Goal: Transaction & Acquisition: Purchase product/service

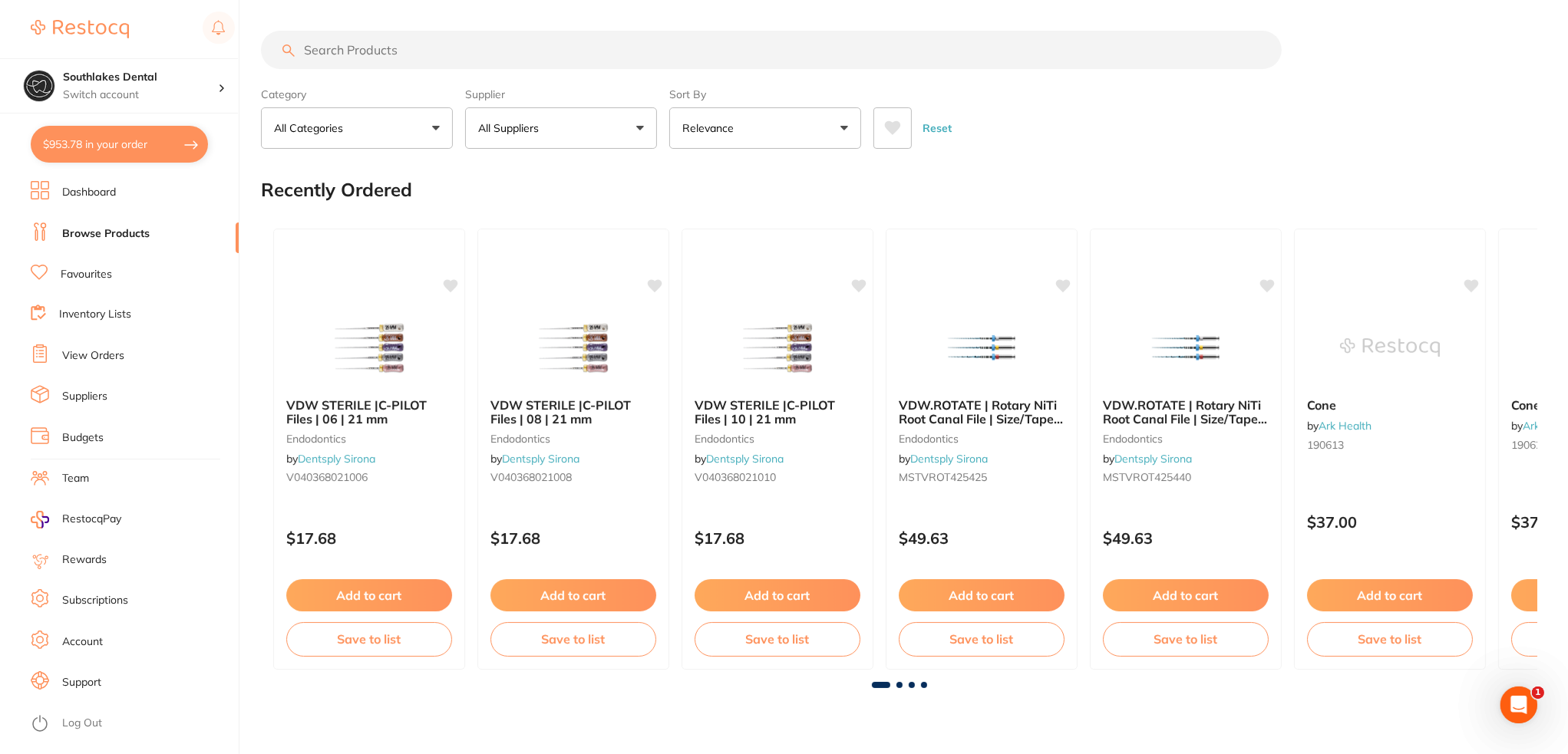
click at [119, 150] on button "$953.78 in your order" at bounding box center [119, 144] width 178 height 36
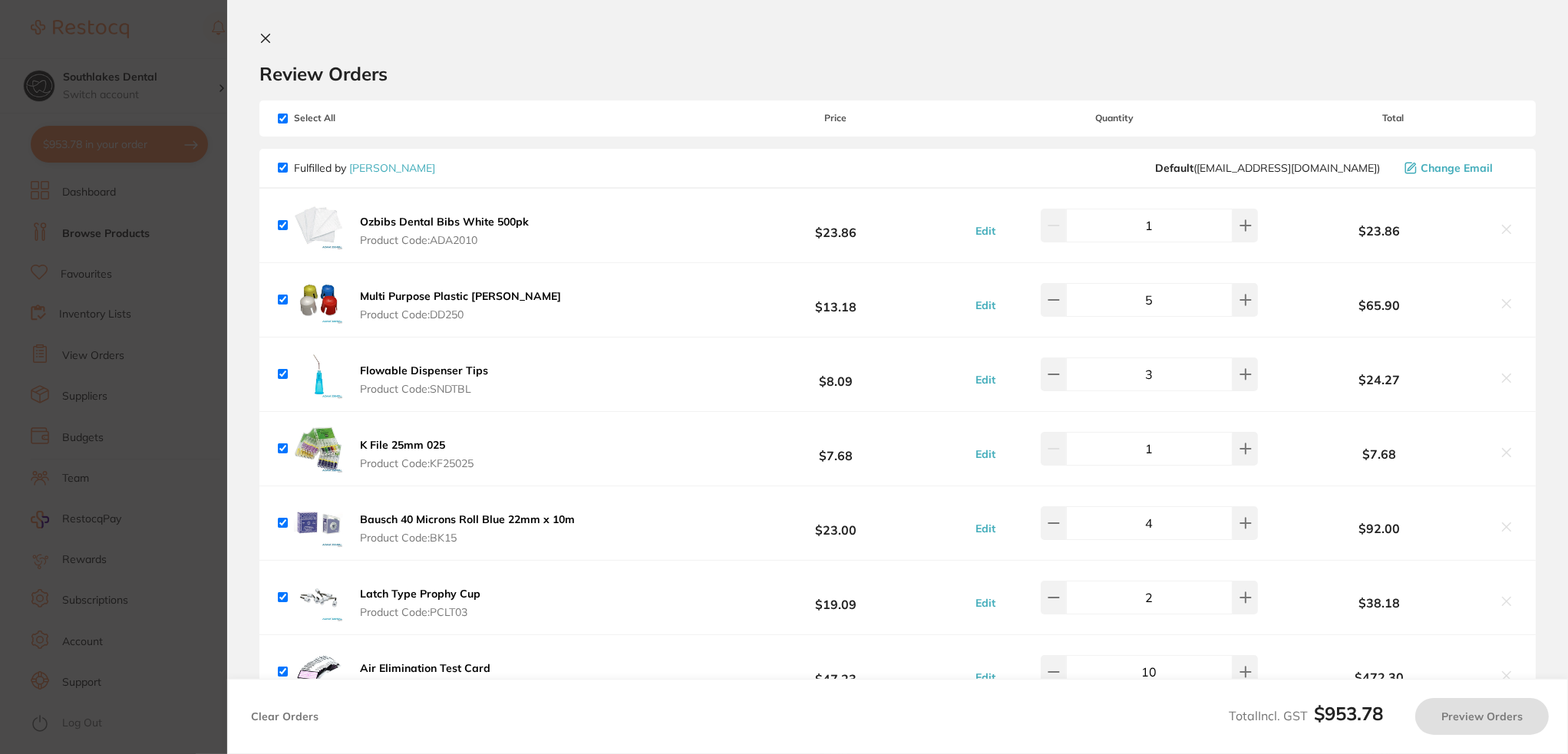
checkbox input "true"
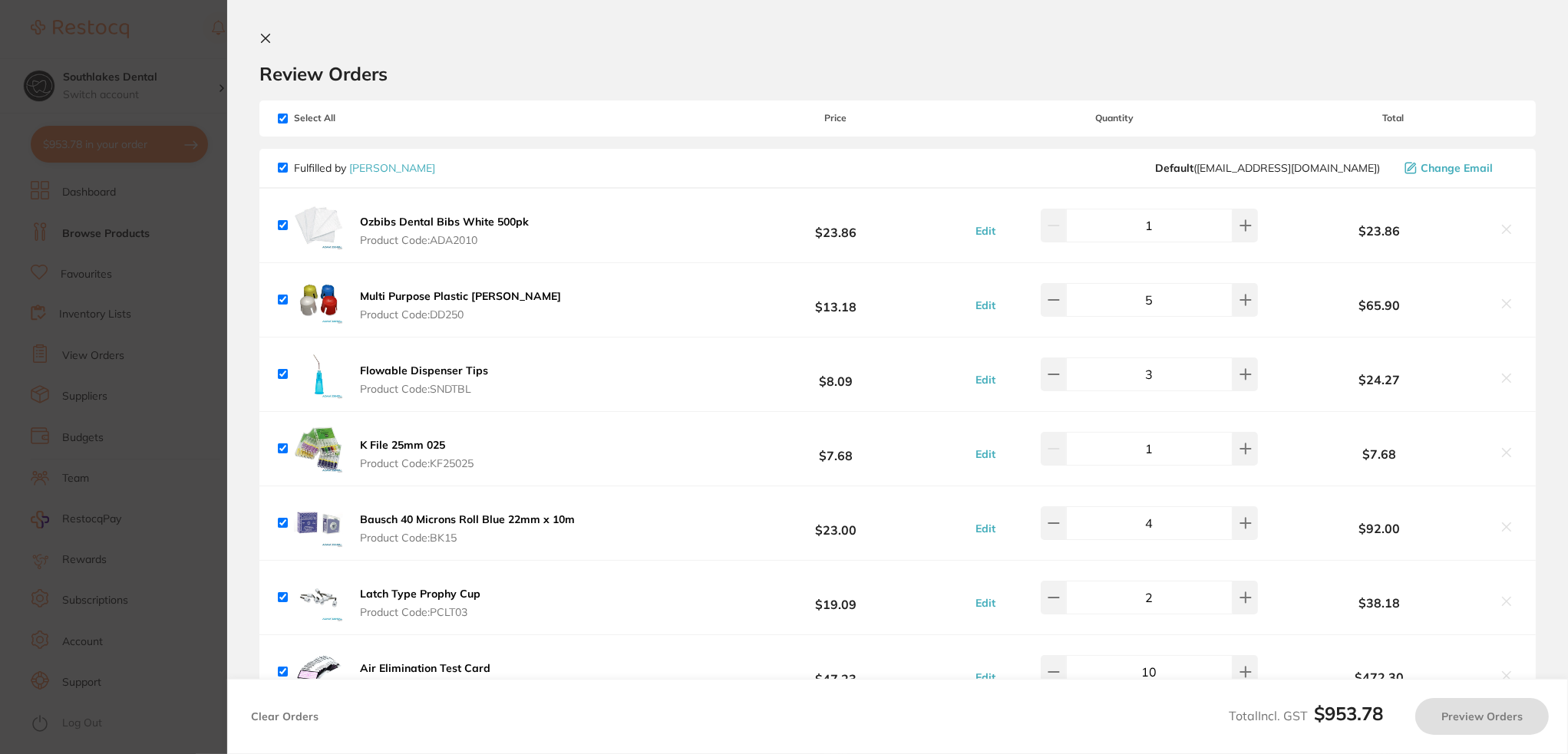
checkbox input "true"
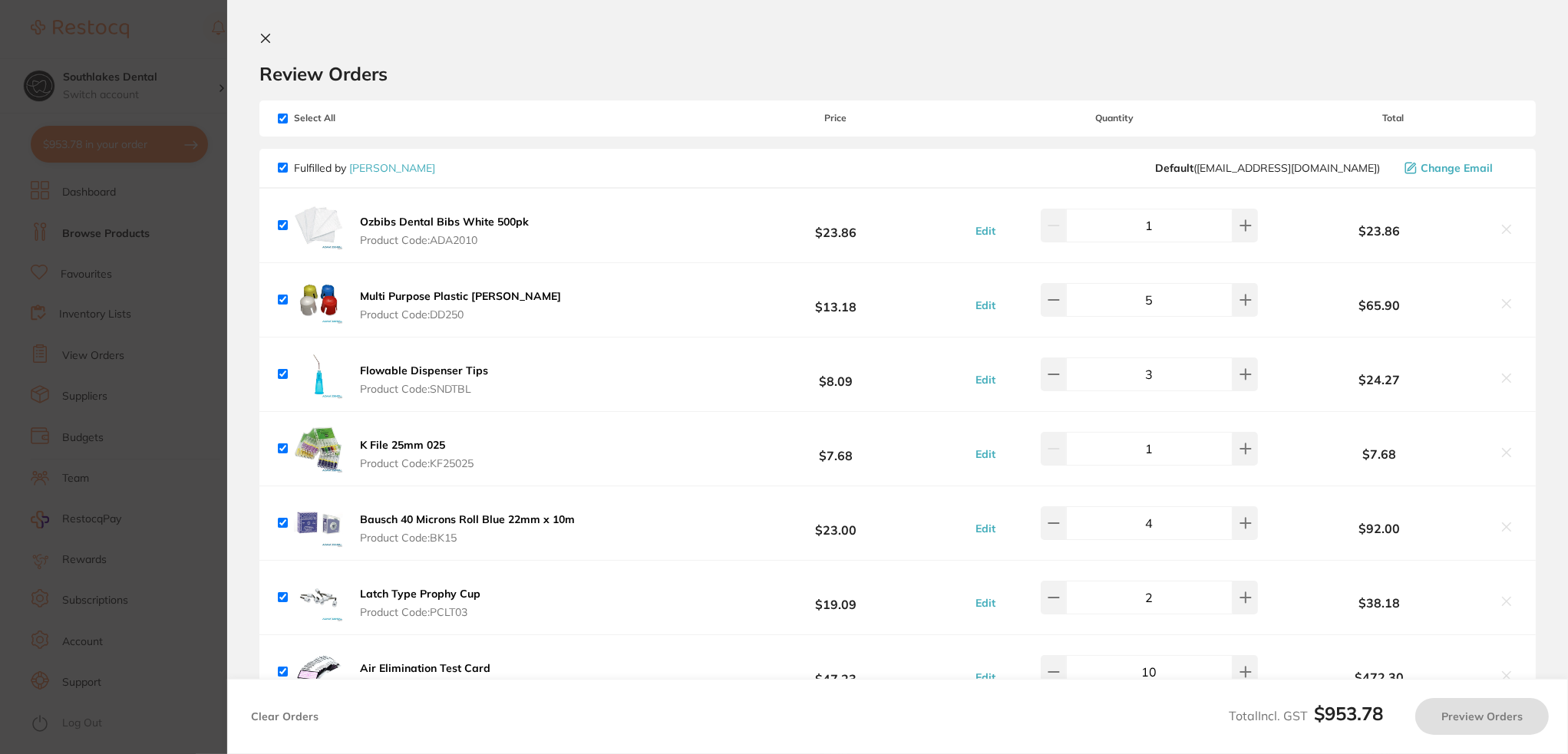
checkbox input "true"
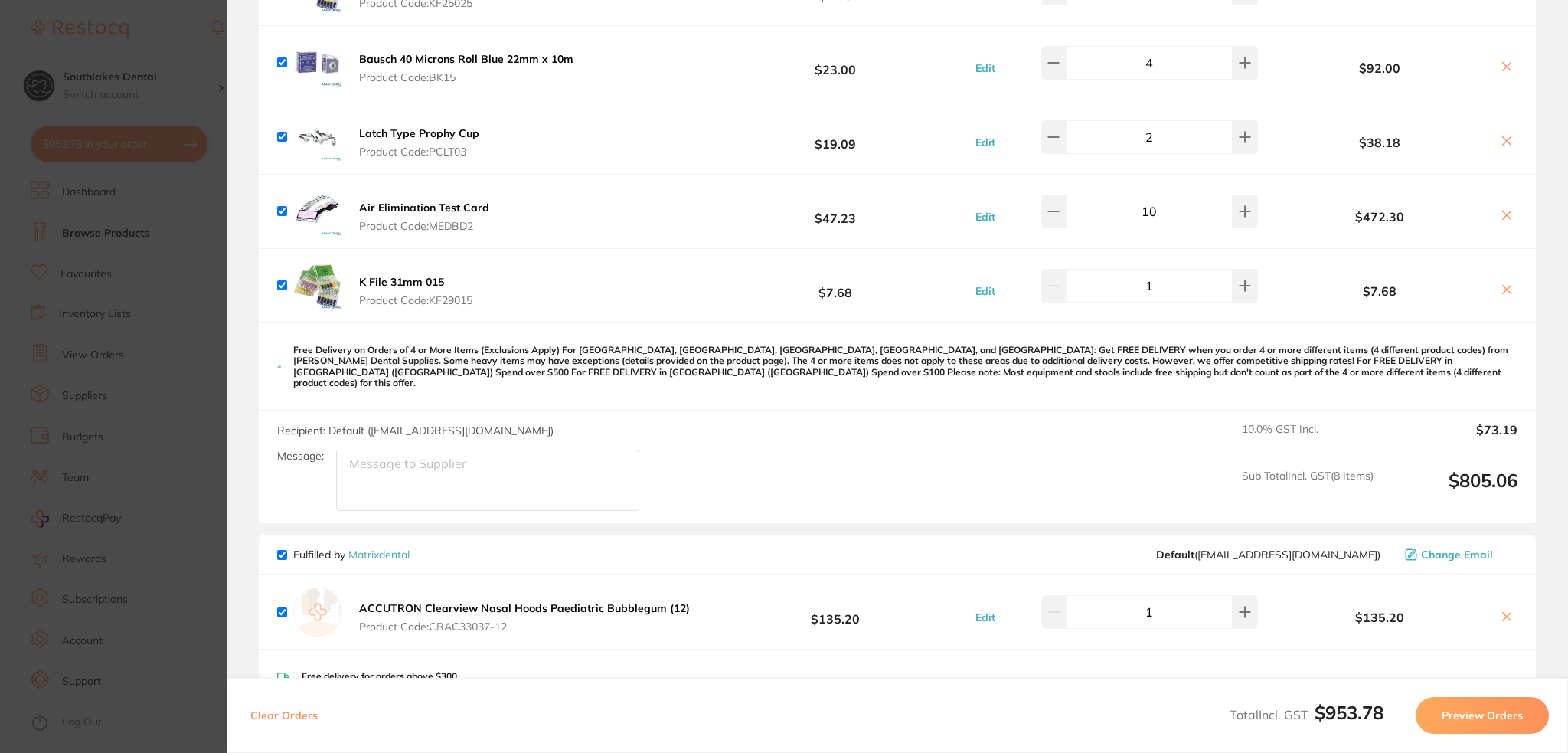
scroll to position [766, 0]
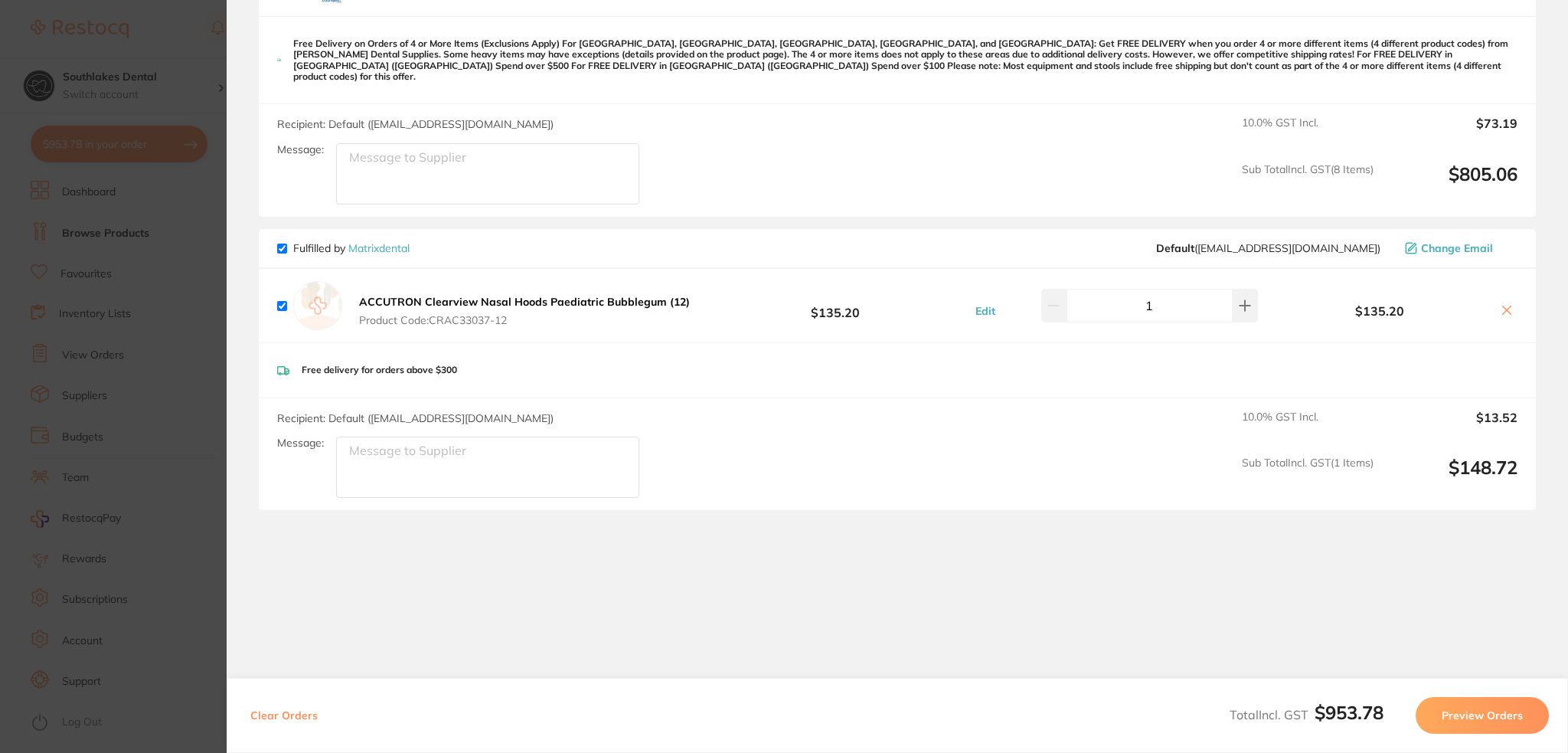
click at [277, 244] on input "checkbox" at bounding box center [282, 249] width 10 height 10
checkbox input "false"
click at [1519, 725] on button "Preview Orders" at bounding box center [1481, 715] width 133 height 36
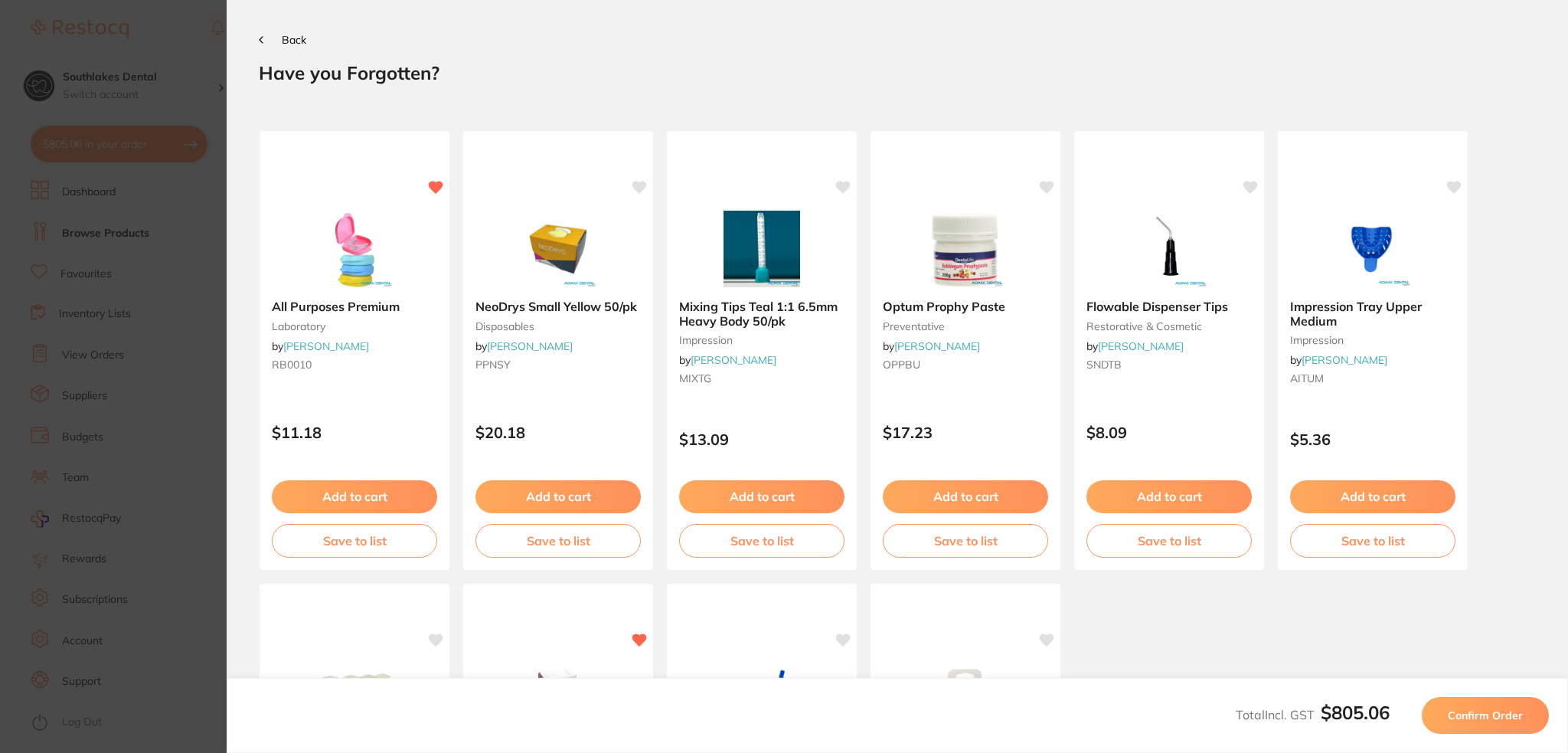
scroll to position [0, 0]
click at [1489, 727] on button "Confirm Order" at bounding box center [1485, 715] width 127 height 36
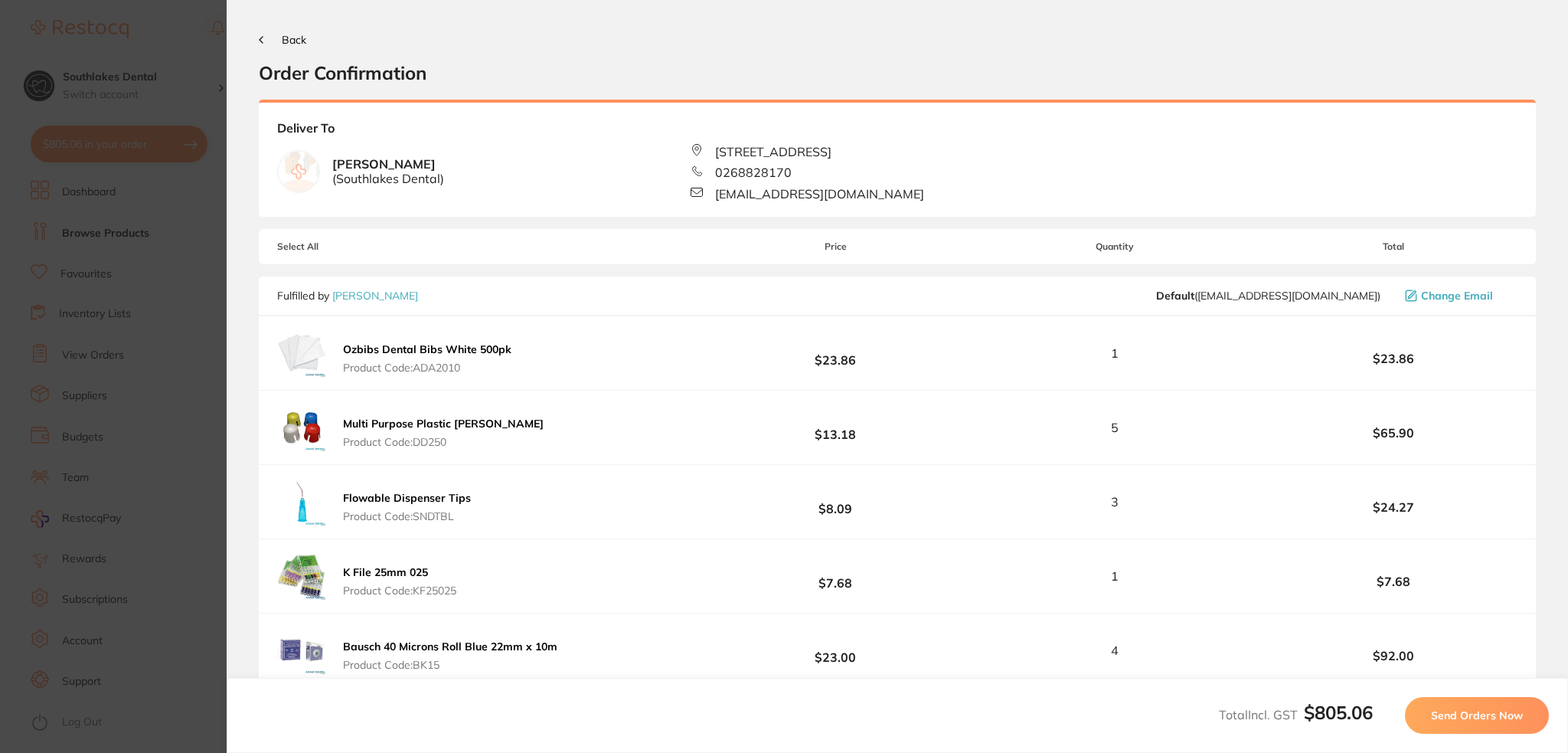
click at [1450, 721] on span "Send Orders Now" at bounding box center [1477, 716] width 91 height 14
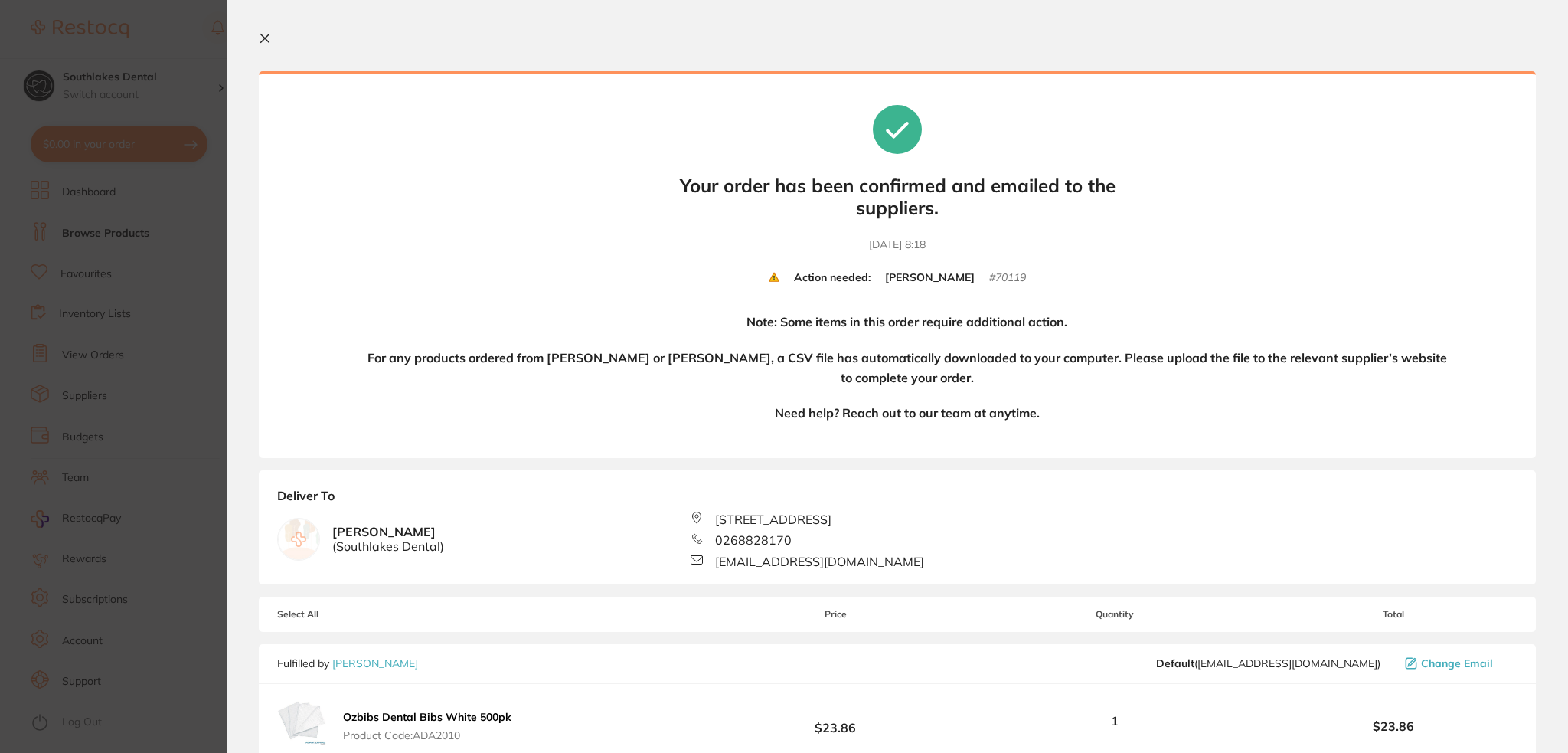
click at [268, 26] on section "Your orders are being processed and we will notify you once we have placed the …" at bounding box center [897, 376] width 1342 height 753
click at [265, 39] on icon at bounding box center [265, 38] width 12 height 12
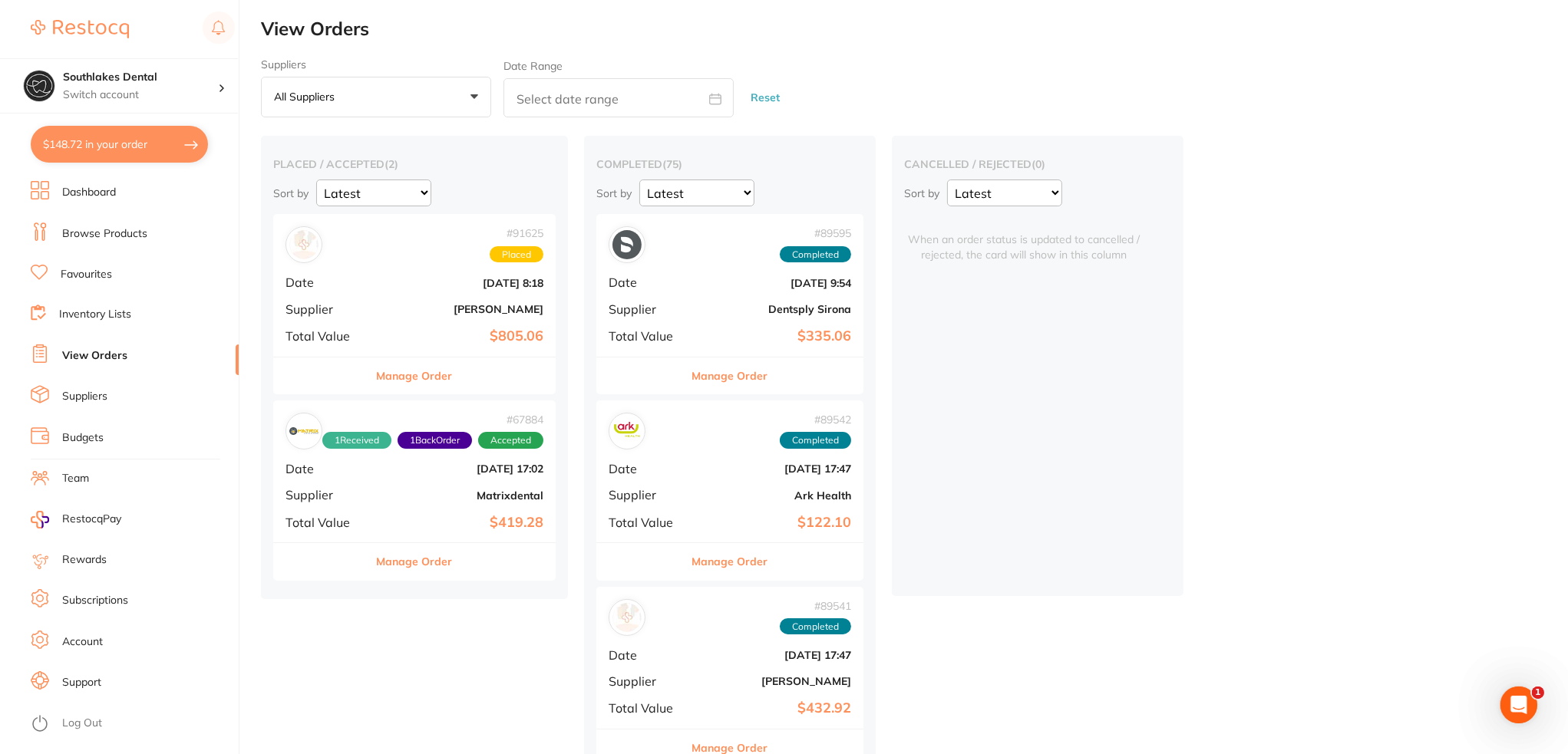
click at [142, 136] on button "$148.72 in your order" at bounding box center [119, 144] width 178 height 36
checkbox input "true"
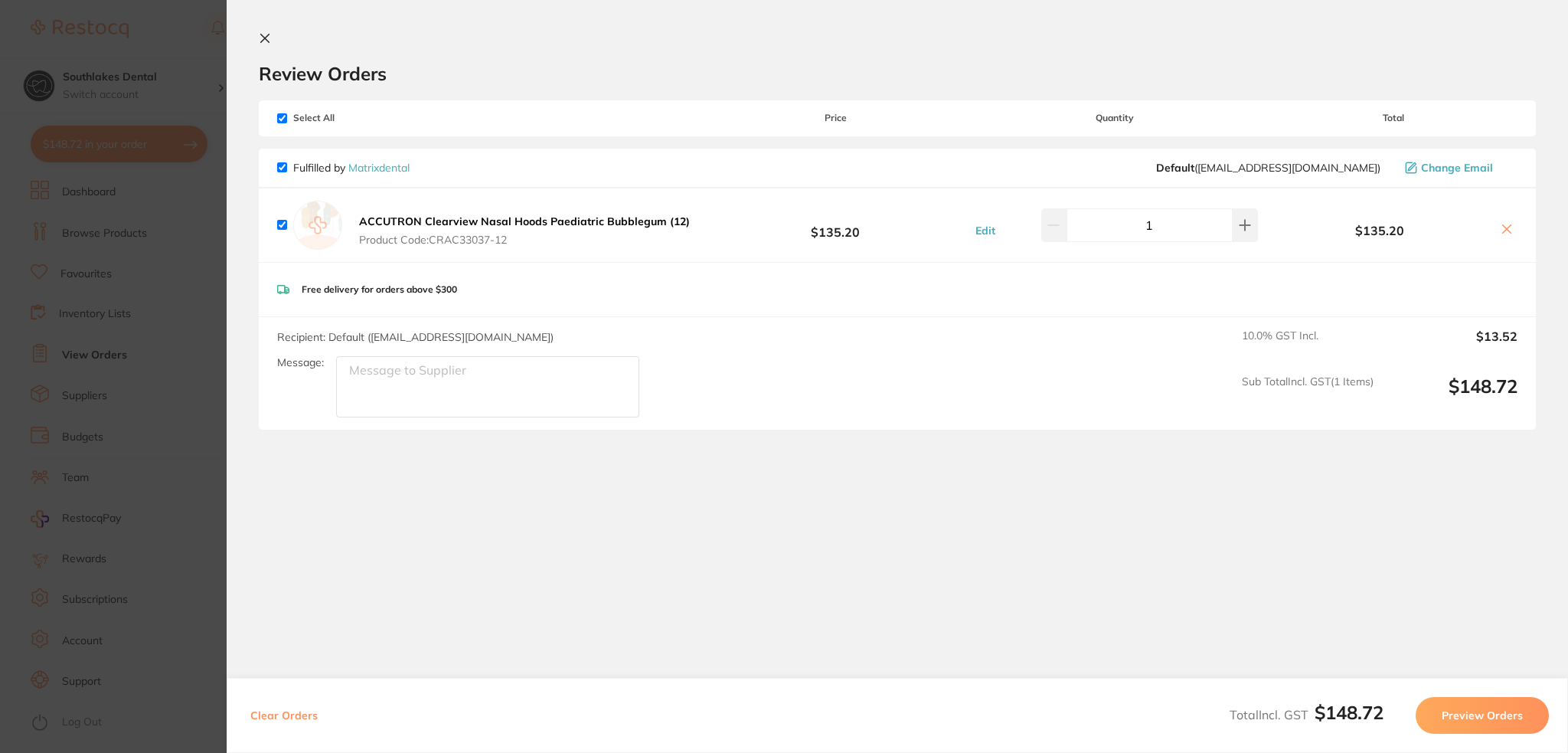
click at [164, 253] on section "Update RRP Set your pre negotiated price for this item. Item Agreed RRP (excl. …" at bounding box center [784, 376] width 1568 height 753
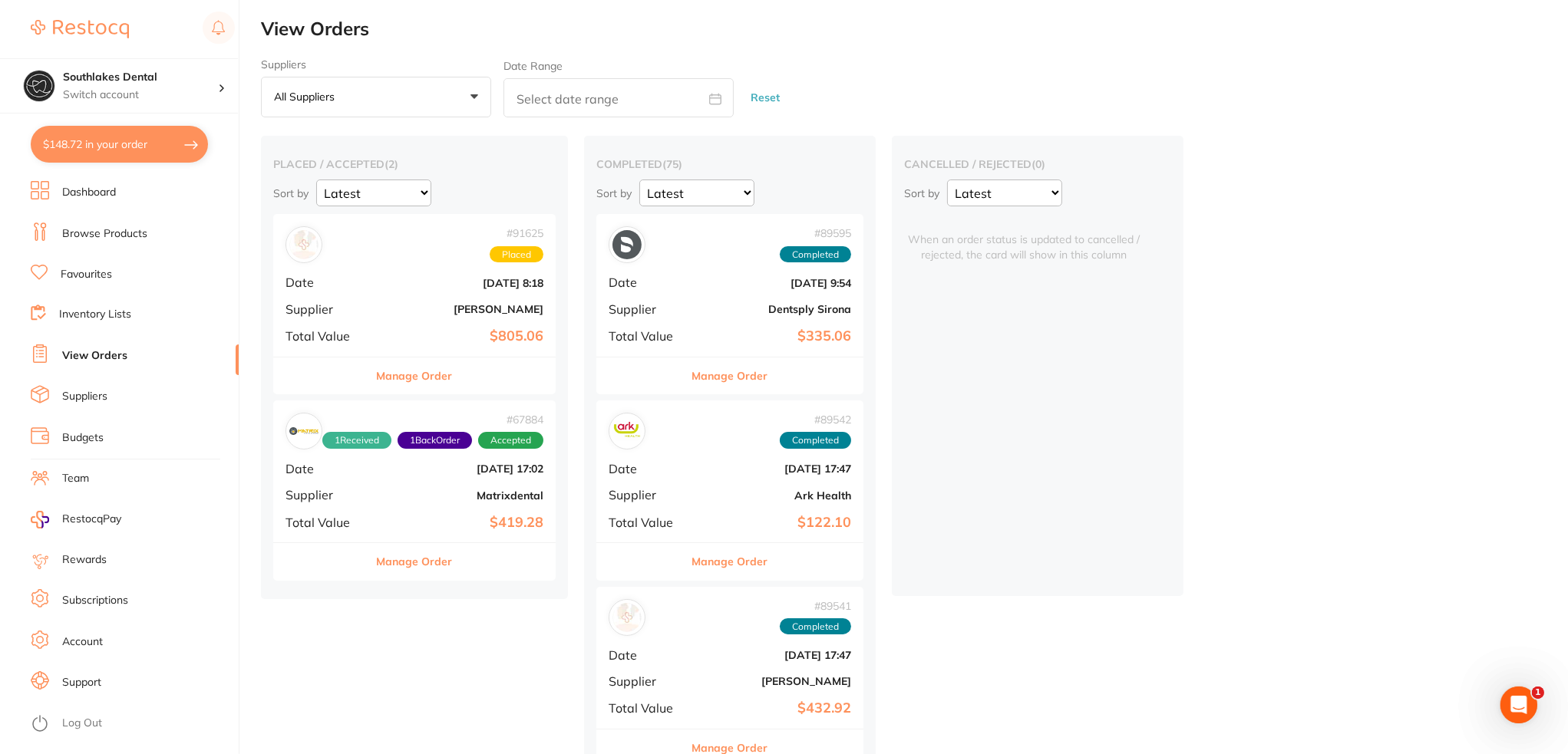
click at [78, 228] on link "Browse Products" at bounding box center [105, 235] width 85 height 16
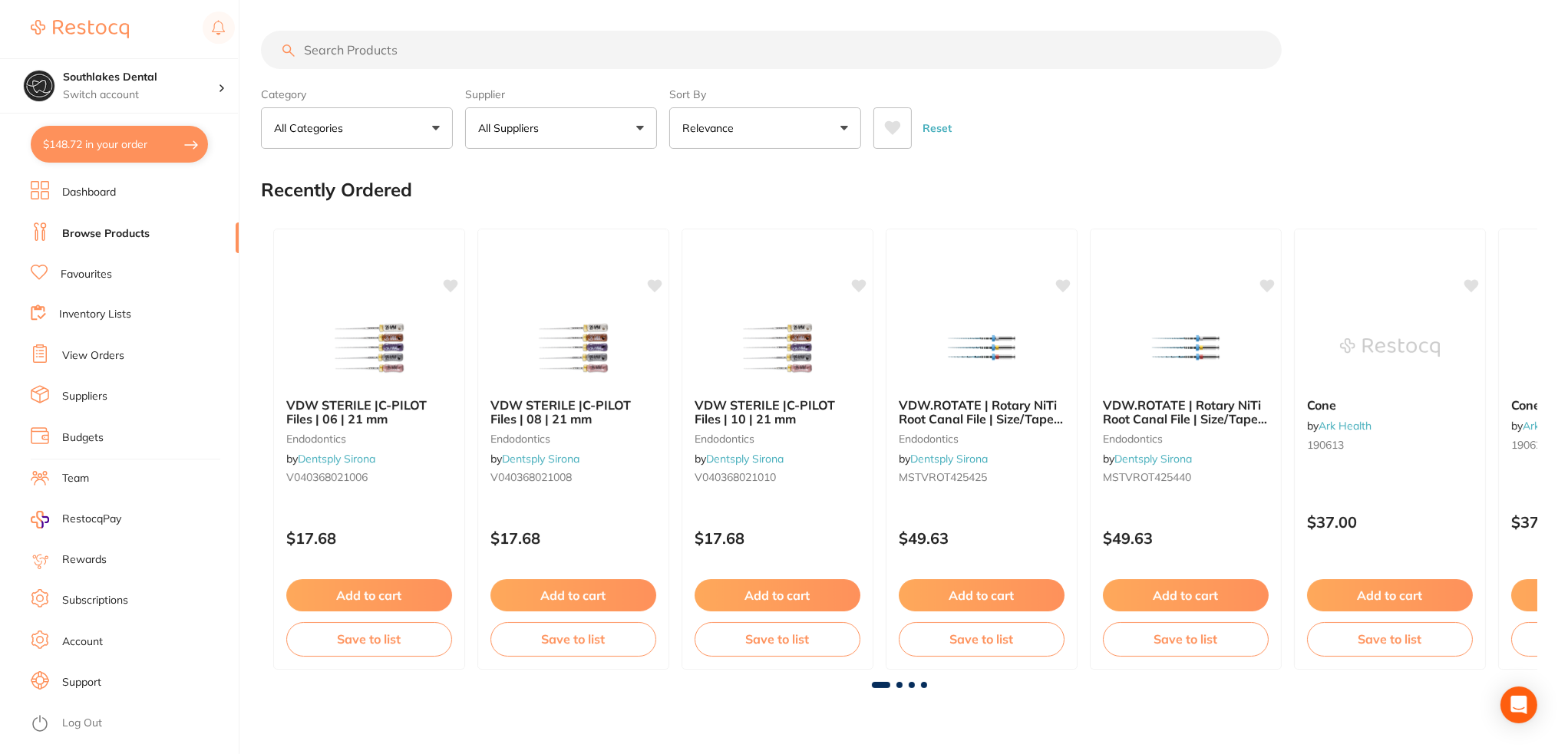
click at [347, 43] on input "search" at bounding box center [771, 49] width 1021 height 38
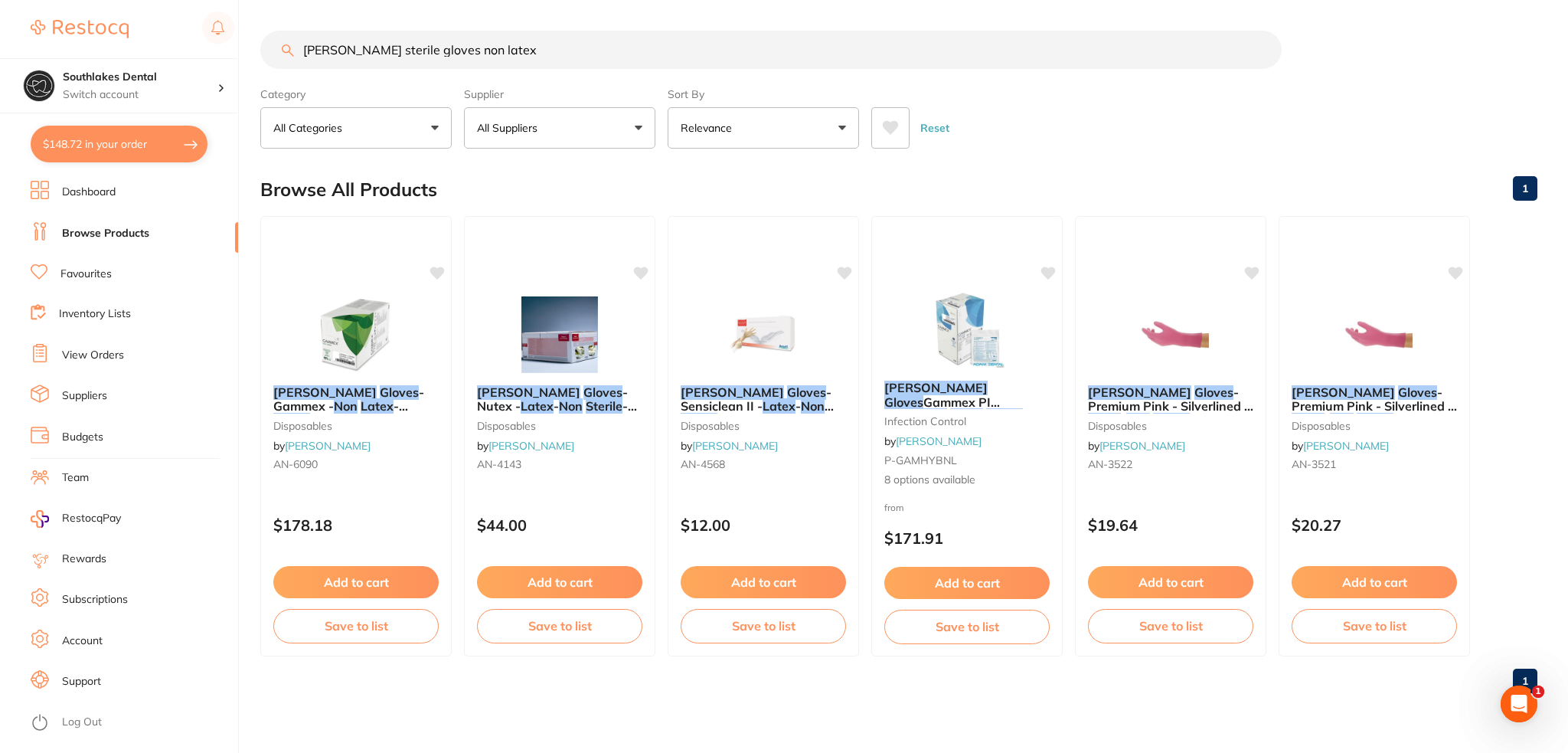
click at [513, 45] on input "[PERSON_NAME] sterile gloves non latex" at bounding box center [771, 49] width 1021 height 38
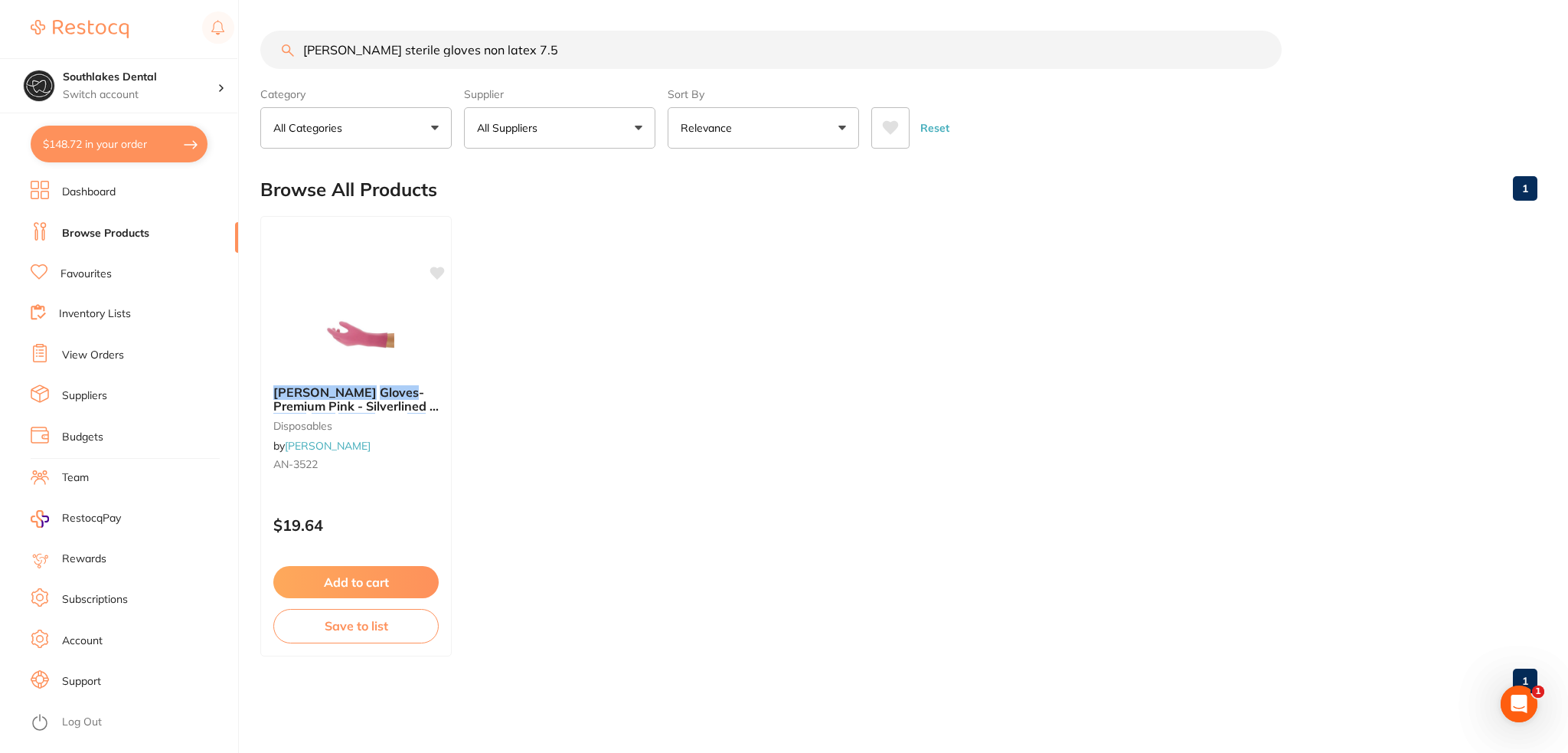
click at [337, 50] on input "[PERSON_NAME] sterile gloves non latex 7.5" at bounding box center [771, 49] width 1021 height 38
click at [340, 51] on input "[PERSON_NAME] sterile gloves non latex 7.5" at bounding box center [771, 49] width 1021 height 38
type input "sterile gloves non latex 7.5"
click at [603, 119] on button "All Suppliers" at bounding box center [560, 128] width 192 height 41
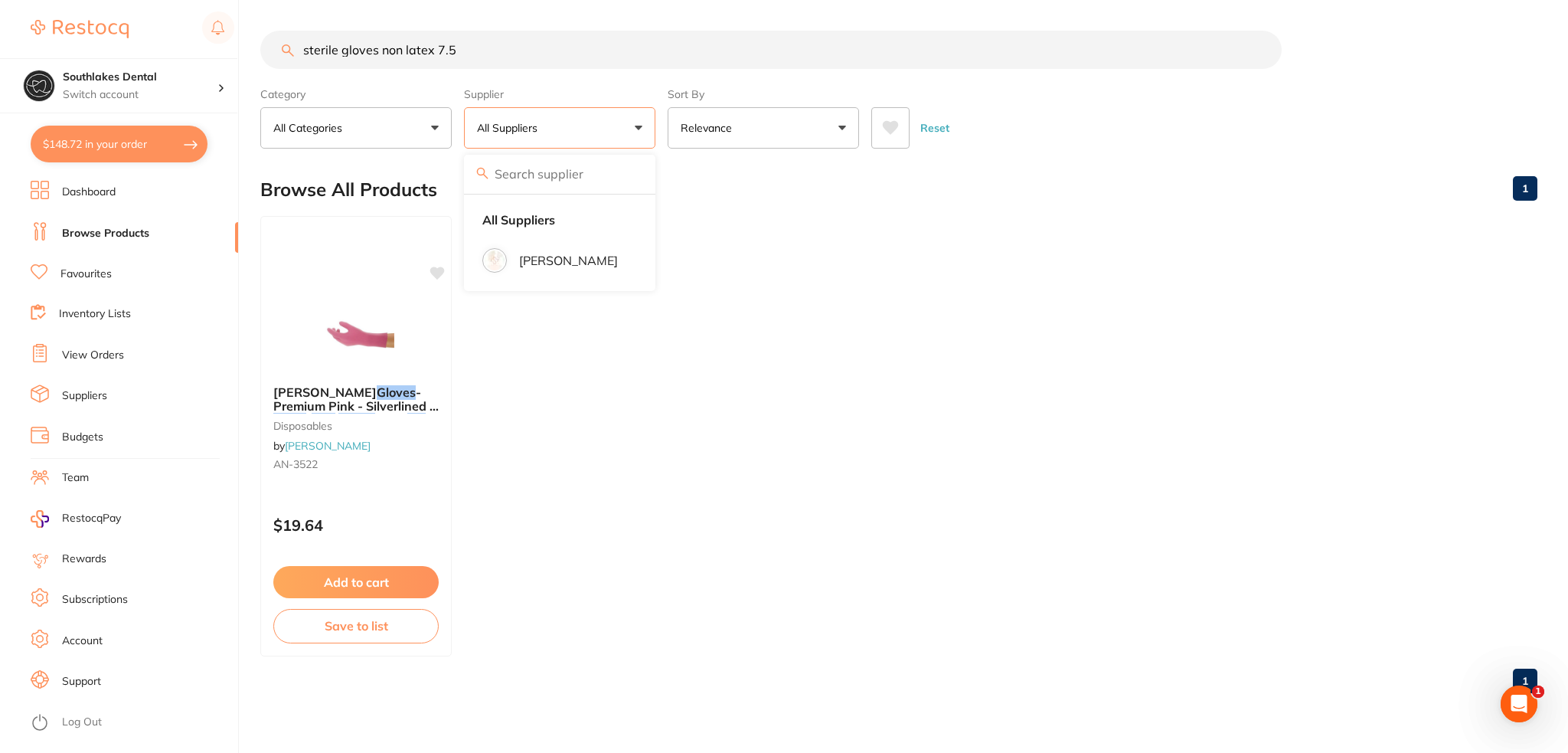
click at [603, 119] on button "All Suppliers" at bounding box center [560, 128] width 192 height 41
click at [304, 48] on input "sterile gloves non latex 7.5" at bounding box center [771, 49] width 1021 height 38
drag, startPoint x: 484, startPoint y: 54, endPoint x: 225, endPoint y: 60, distance: 259.1
click at [225, 60] on div "$148.72 Southlakes Dental Switch account Southlakes Dental $148.72 in your orde…" at bounding box center [784, 376] width 1568 height 753
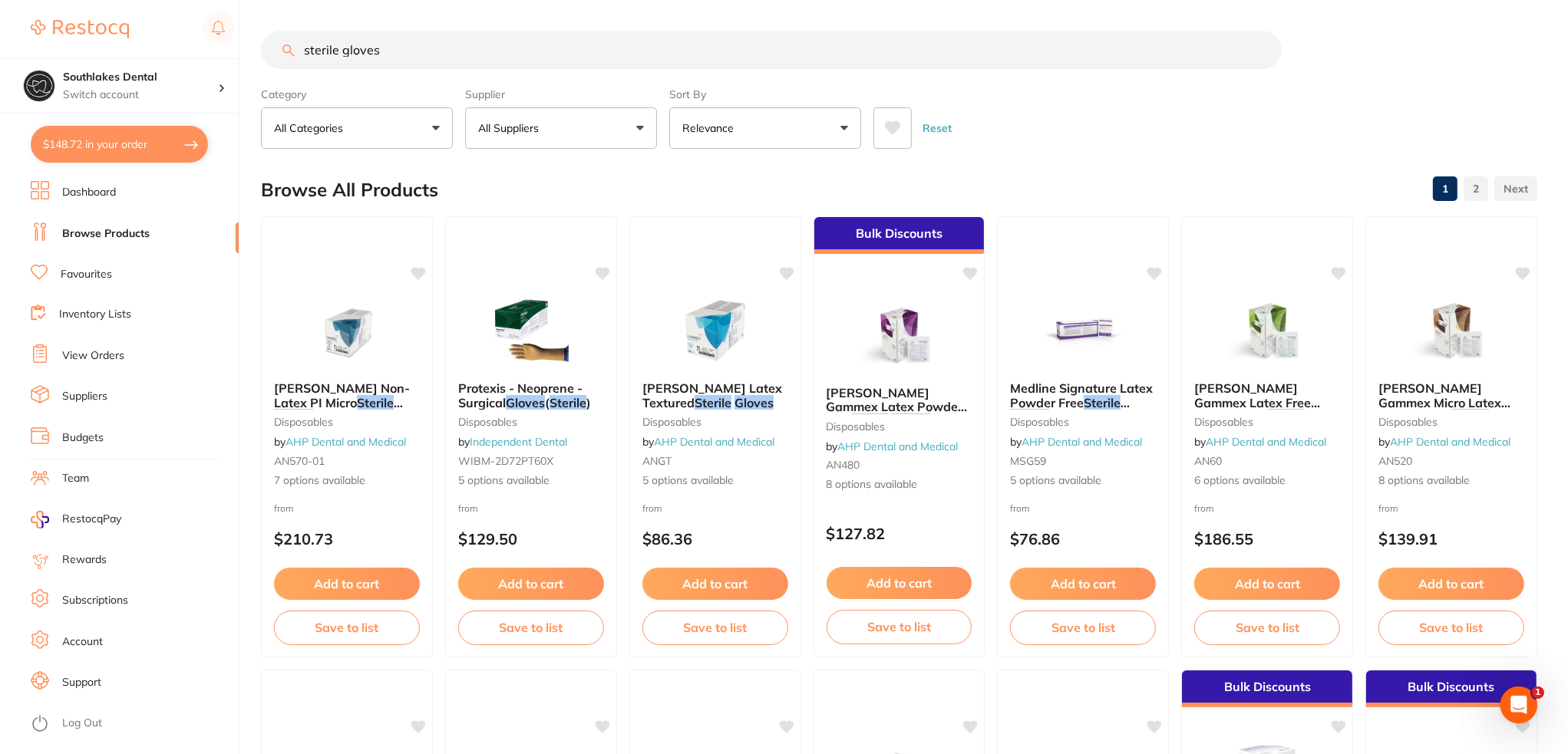
click at [814, 114] on button "Relevance" at bounding box center [765, 128] width 192 height 41
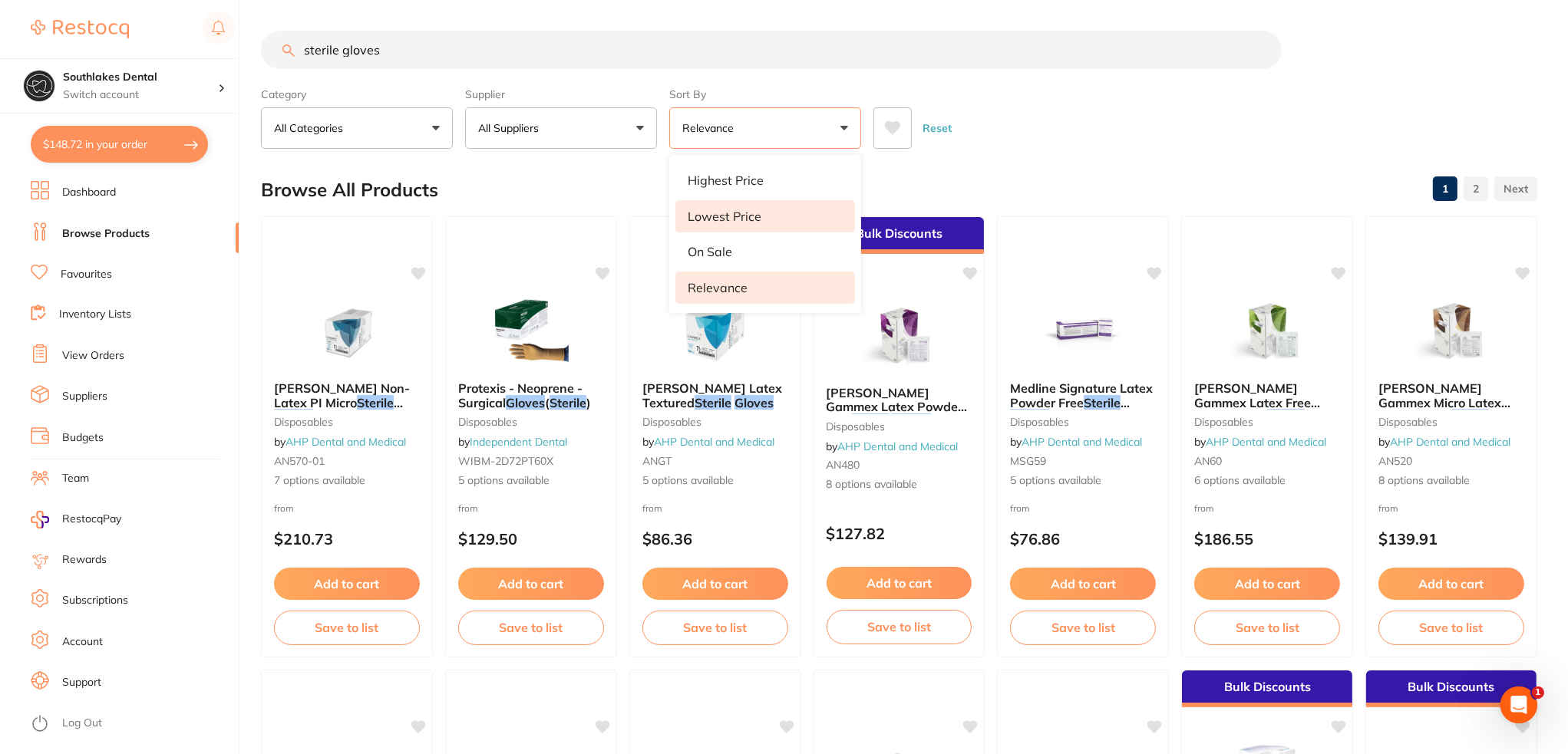
click at [771, 216] on li "Lowest Price" at bounding box center [765, 216] width 179 height 33
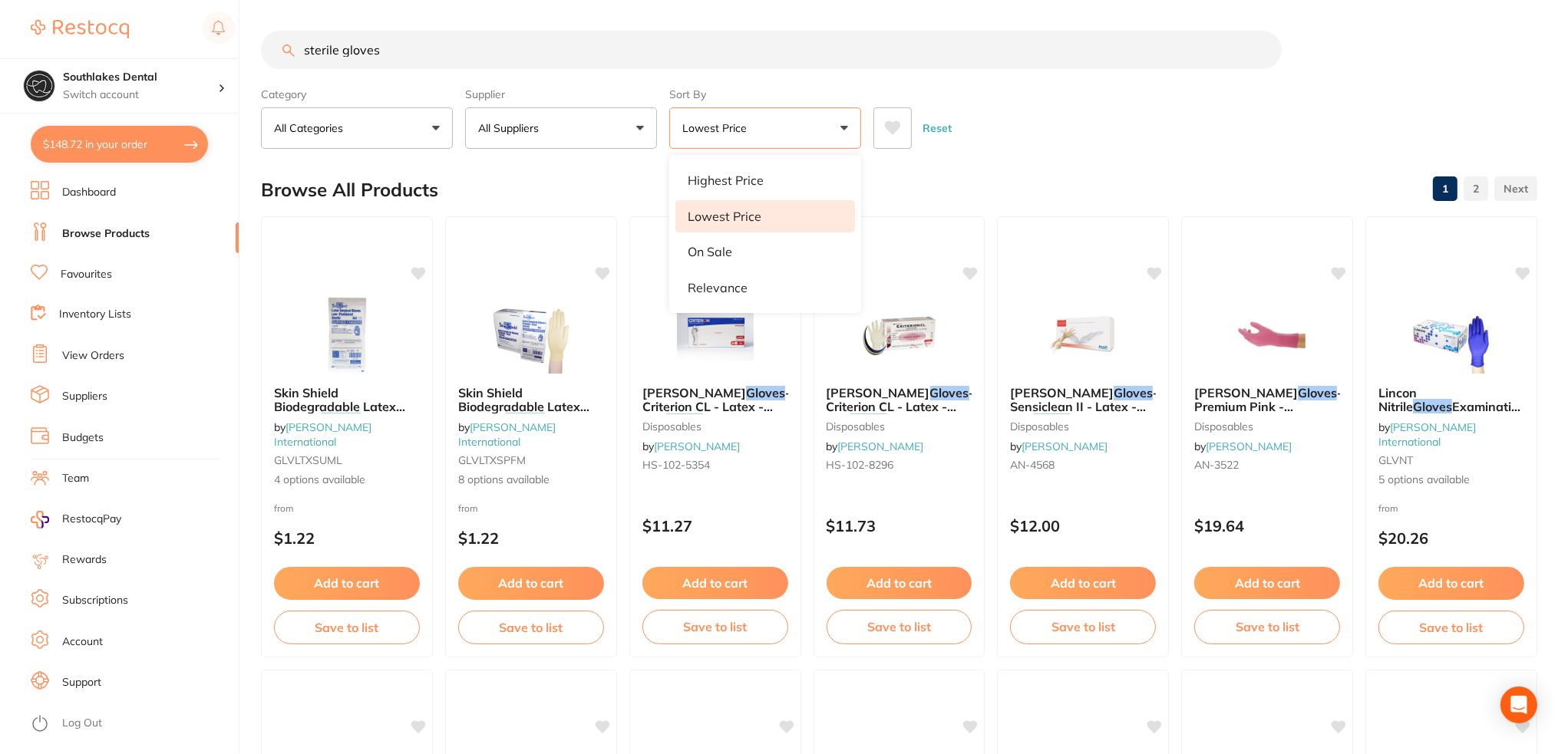
click at [1125, 82] on div "Category All Categories All Categories disposables infection control Infection …" at bounding box center [899, 115] width 1277 height 68
click at [420, 134] on button "All Categories" at bounding box center [357, 128] width 192 height 41
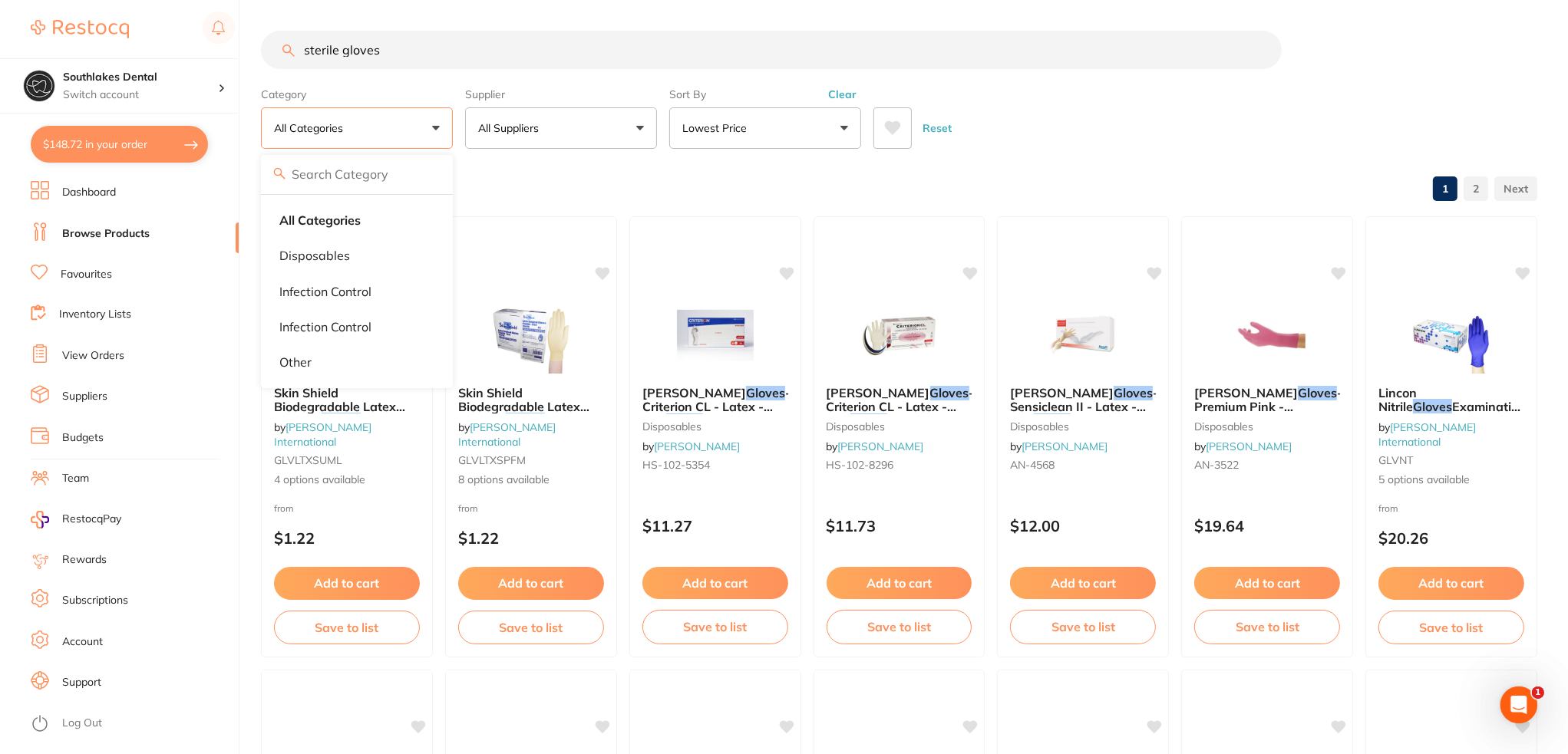
click at [420, 134] on button "All Categories" at bounding box center [357, 128] width 192 height 41
click at [431, 42] on input "sterile gloves" at bounding box center [771, 49] width 1021 height 38
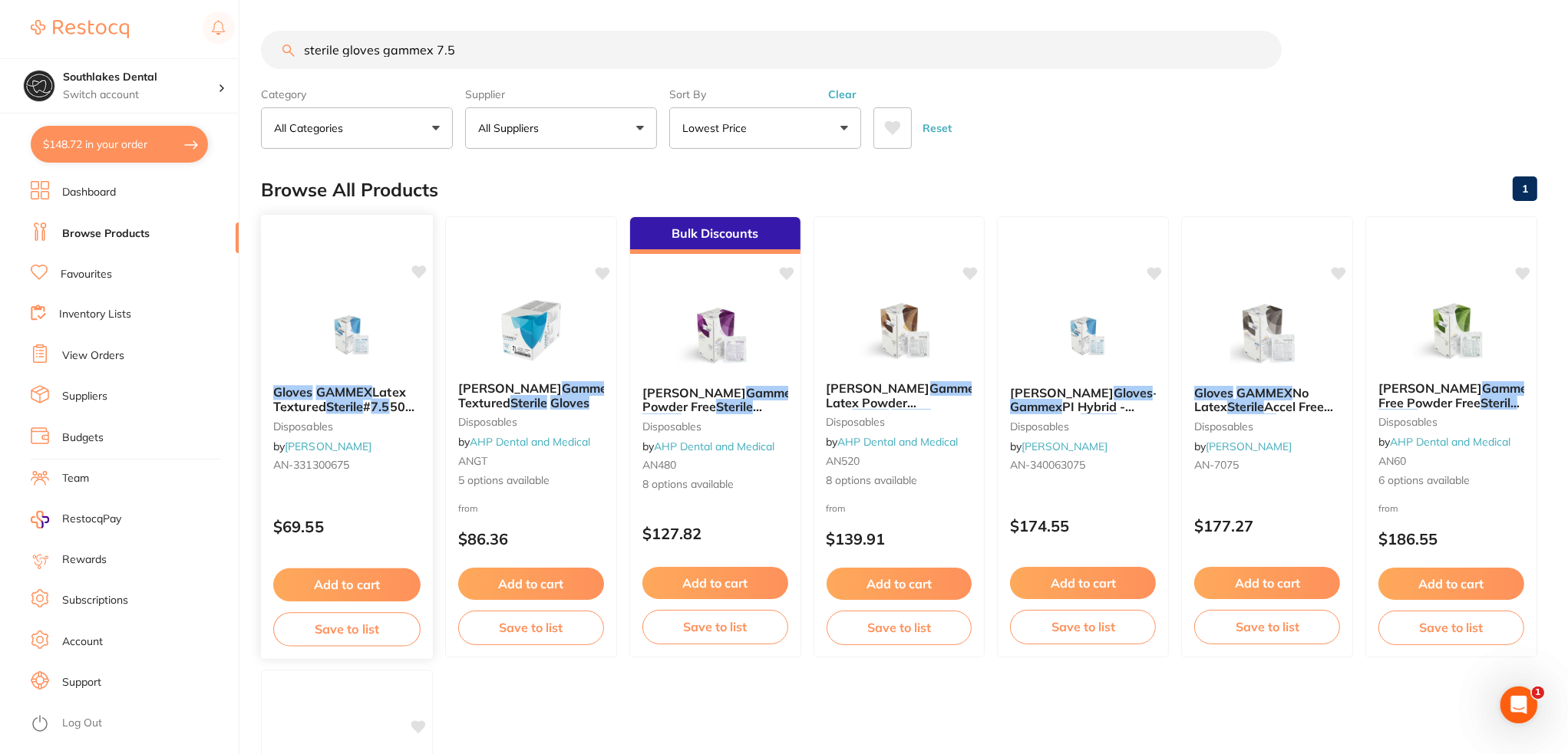
click at [363, 391] on em "GAMMEX" at bounding box center [345, 392] width 57 height 16
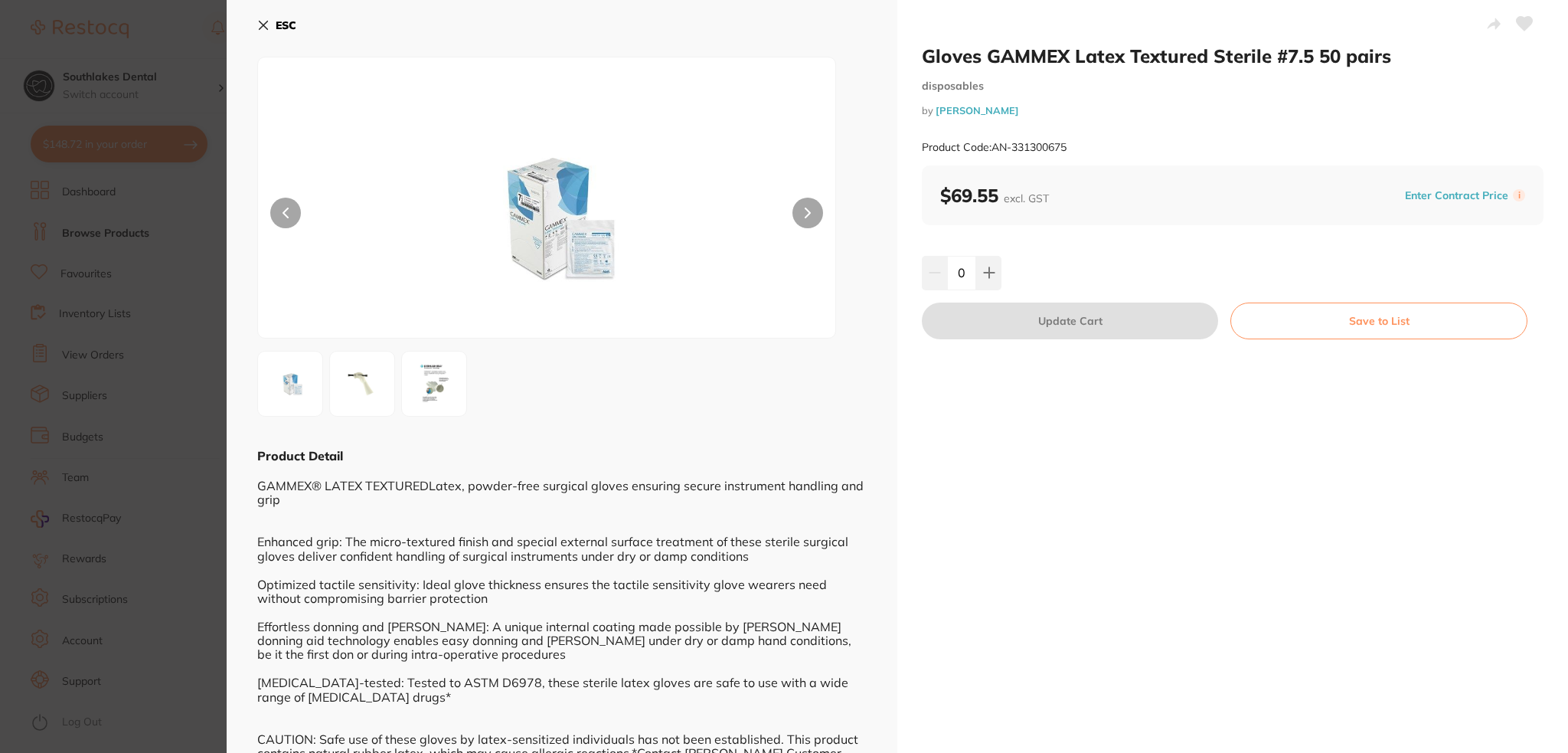
click at [187, 420] on section "Gloves GAMMEX Latex Textured Sterile #7.5 50 pairs disposables by [PERSON_NAME]…" at bounding box center [784, 376] width 1568 height 753
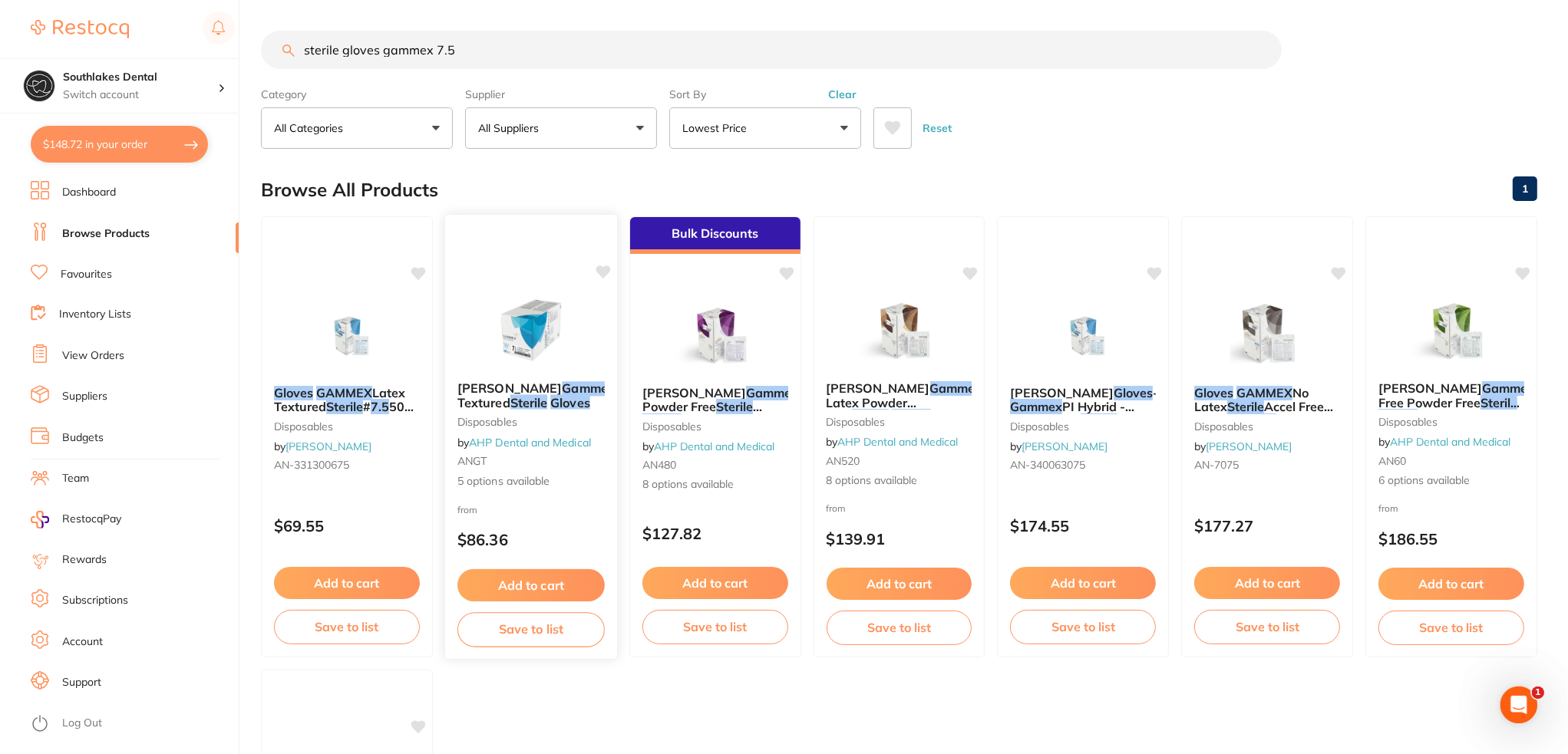
click at [562, 386] on em "Gammex" at bounding box center [589, 388] width 53 height 16
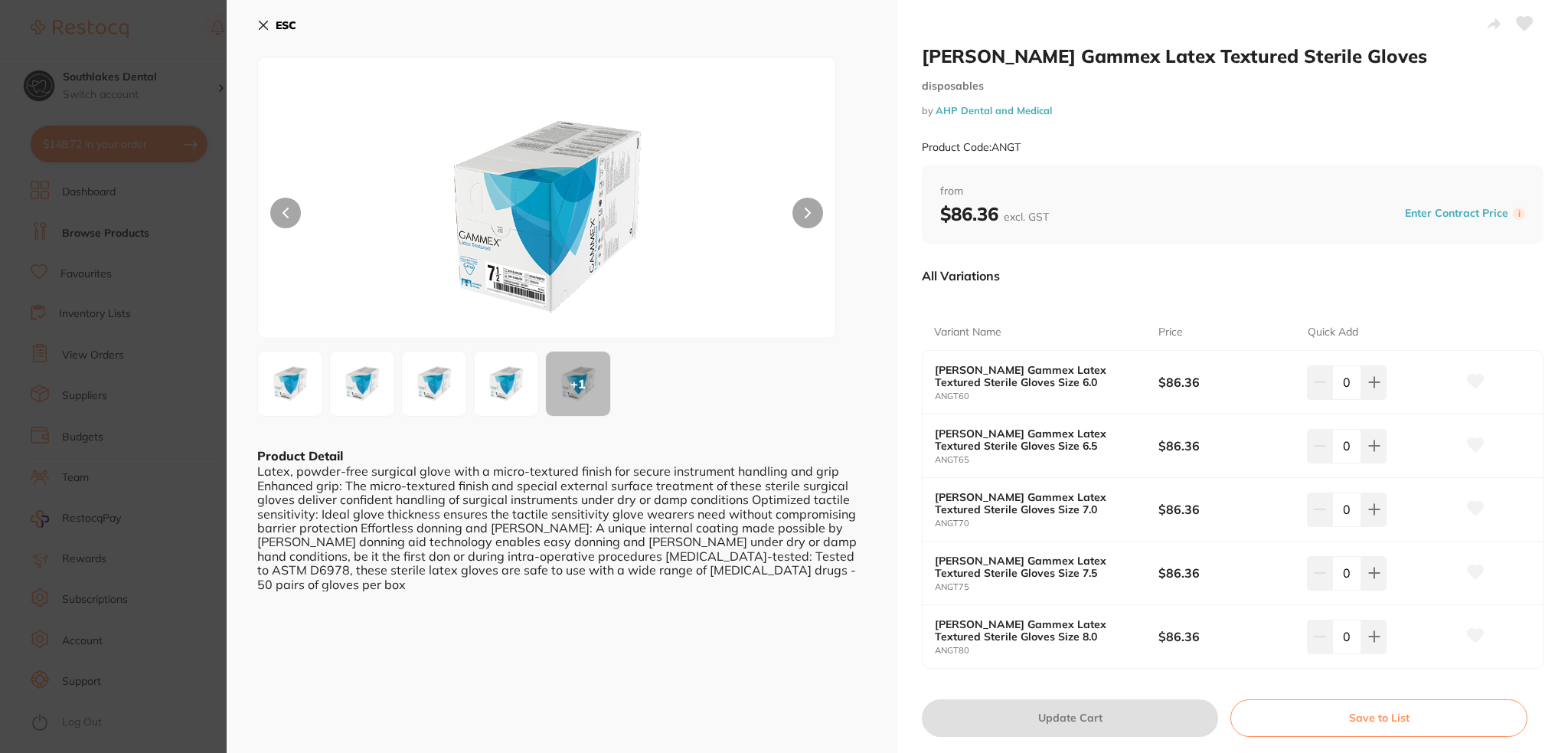
click at [254, 459] on div "ESC + 1 Product Detail Latex, powder-free surgical glove with a micro-textured …" at bounding box center [562, 390] width 671 height 780
click at [260, 15] on button "ESC" at bounding box center [277, 25] width 39 height 26
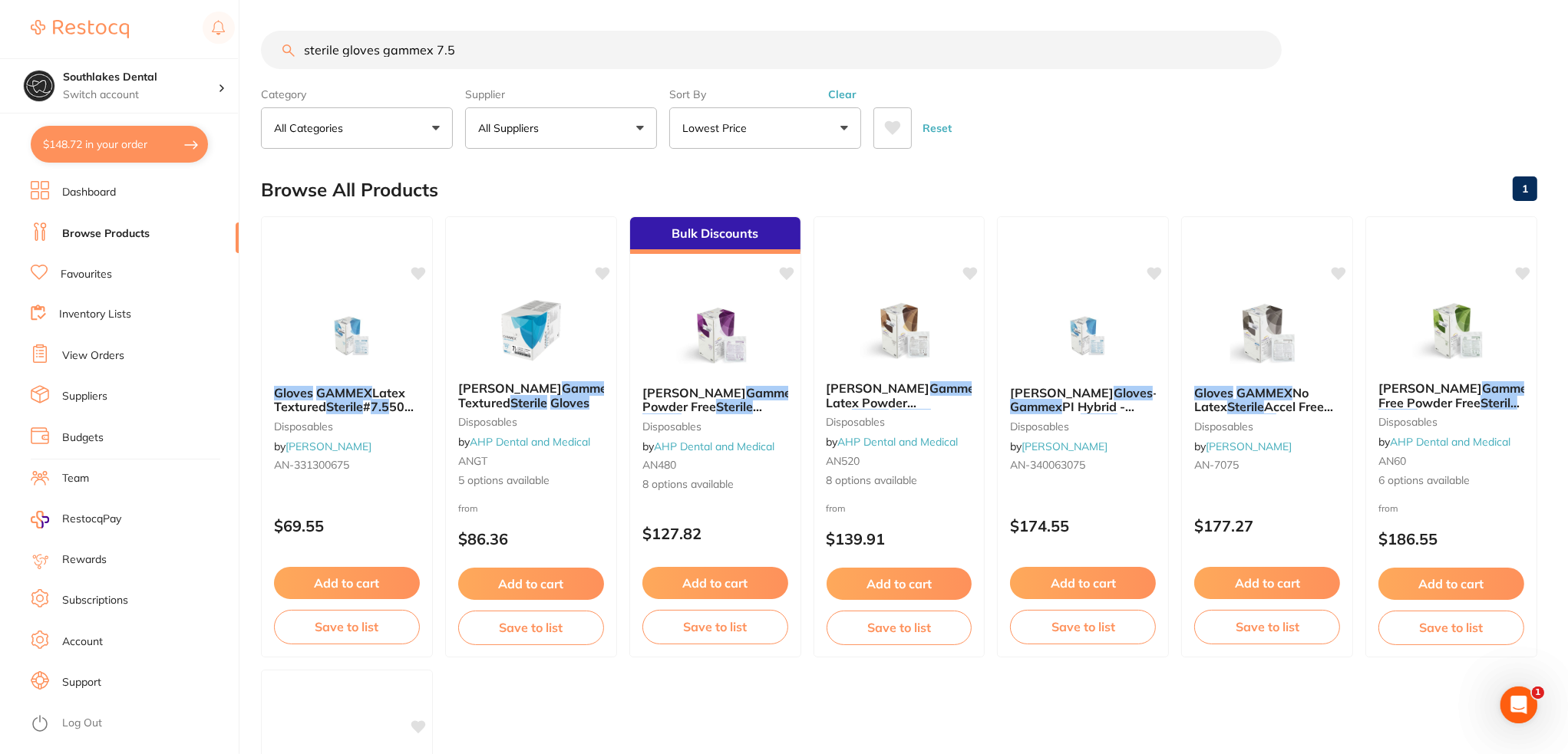
click at [460, 53] on input "sterile gloves gammex 7.5" at bounding box center [771, 49] width 1021 height 38
drag, startPoint x: 43, startPoint y: 33, endPoint x: 0, endPoint y: 38, distance: 43.3
click at [0, 37] on div "$148.72 Southlakes Dental Switch account Southlakes Dental $148.72 in your orde…" at bounding box center [784, 377] width 1568 height 754
type input "composite gun"
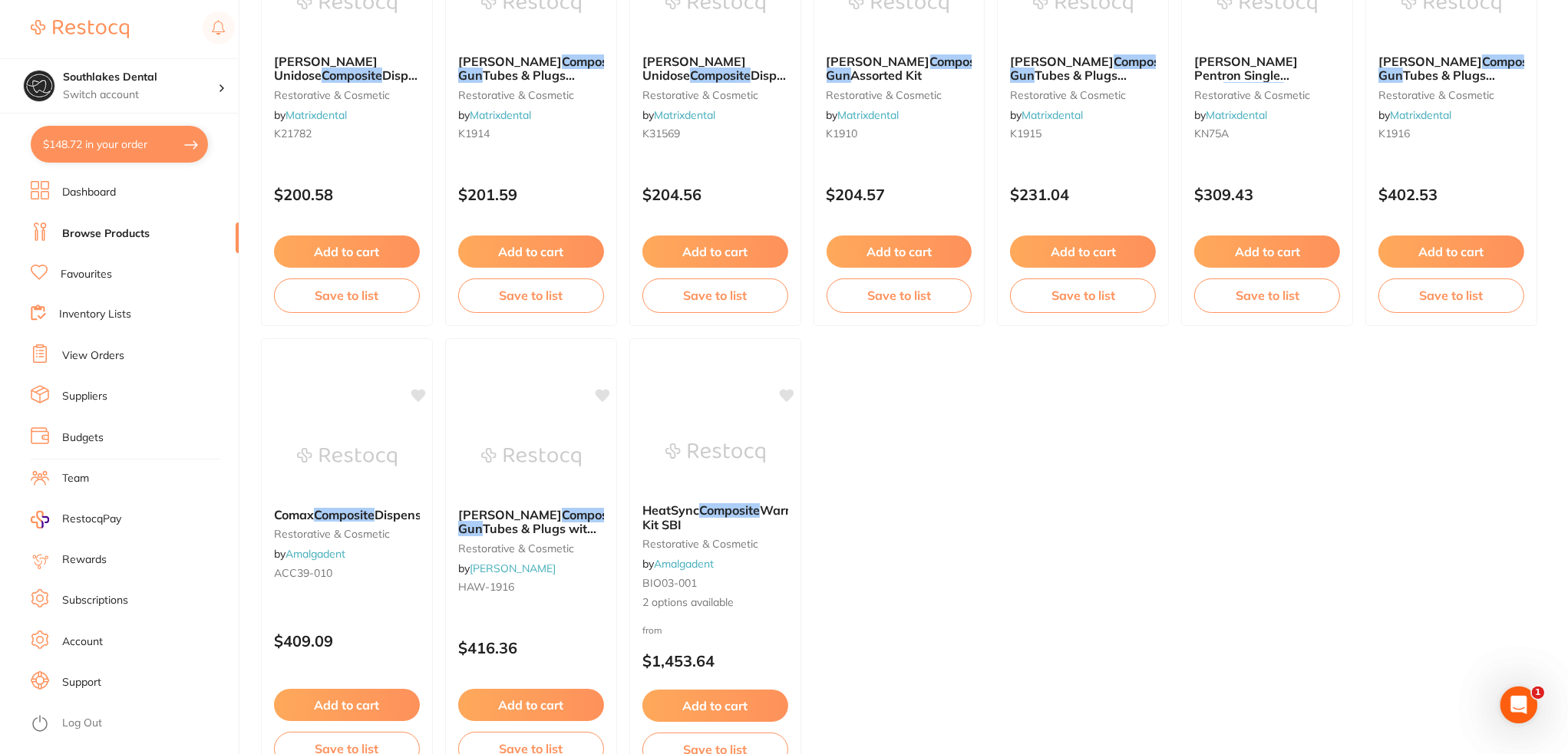
scroll to position [1113, 0]
